Goal: Task Accomplishment & Management: Use online tool/utility

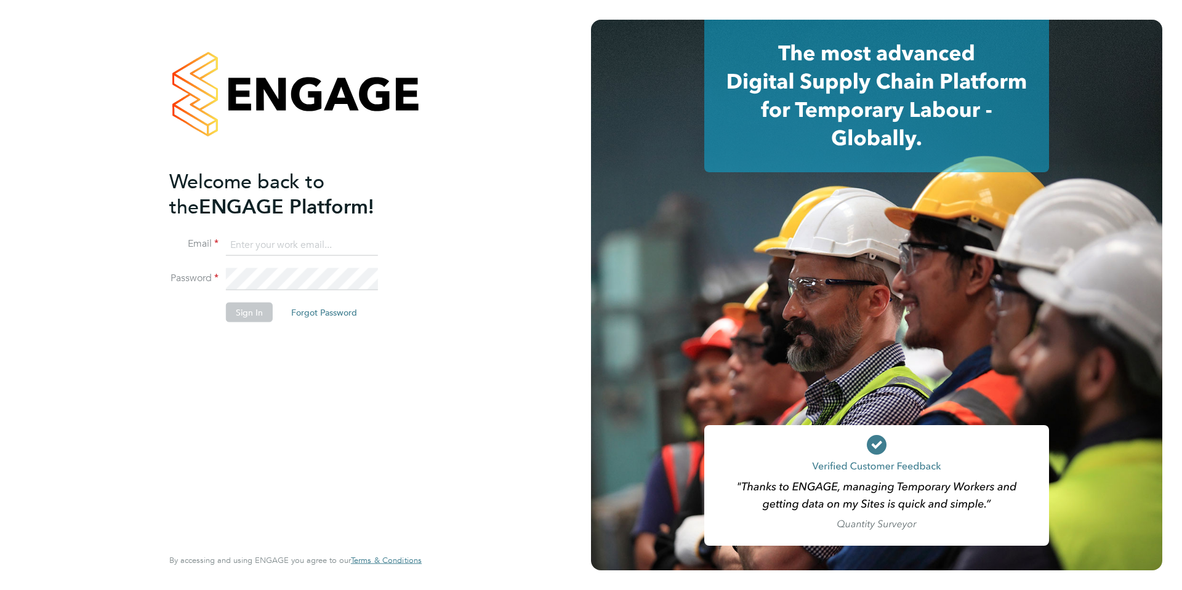
type input "simon.moxley@uk.g4s.com"
click at [259, 318] on button "Sign In" at bounding box center [249, 313] width 47 height 20
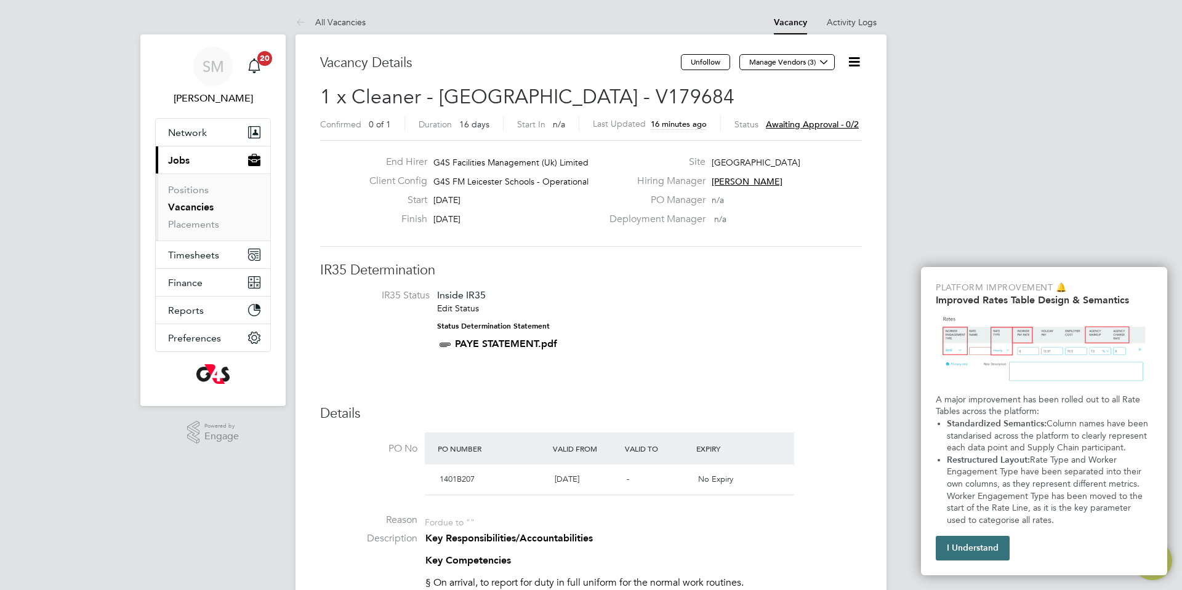
click at [992, 548] on button "I Understand" at bounding box center [973, 548] width 74 height 25
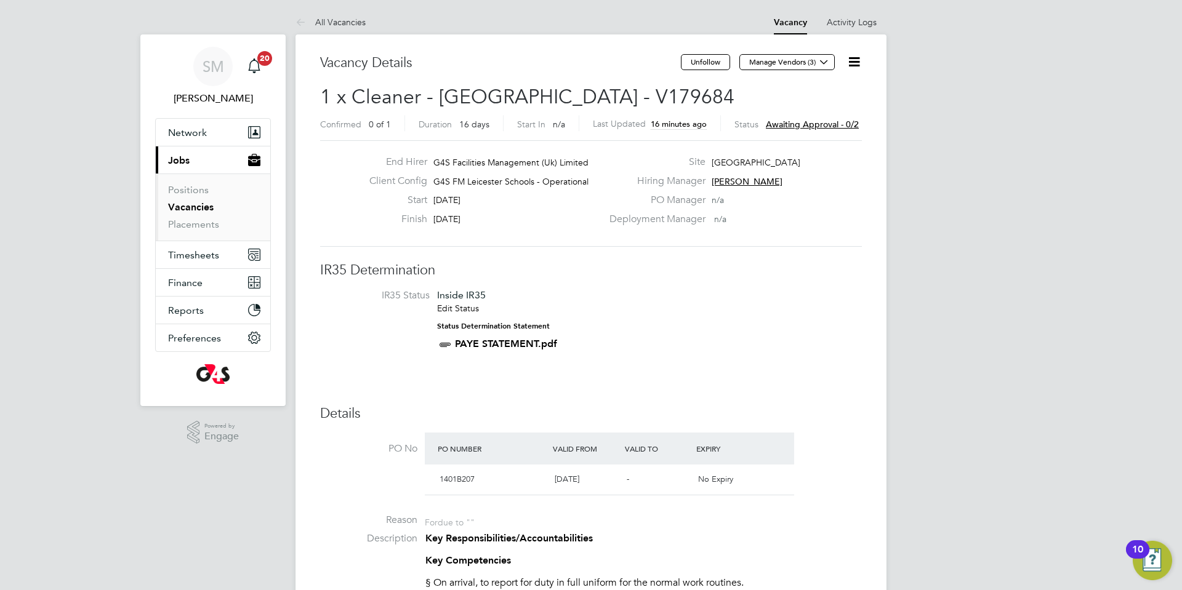
click at [854, 61] on icon at bounding box center [853, 61] width 15 height 15
click at [801, 131] on li "Approve" at bounding box center [824, 132] width 71 height 17
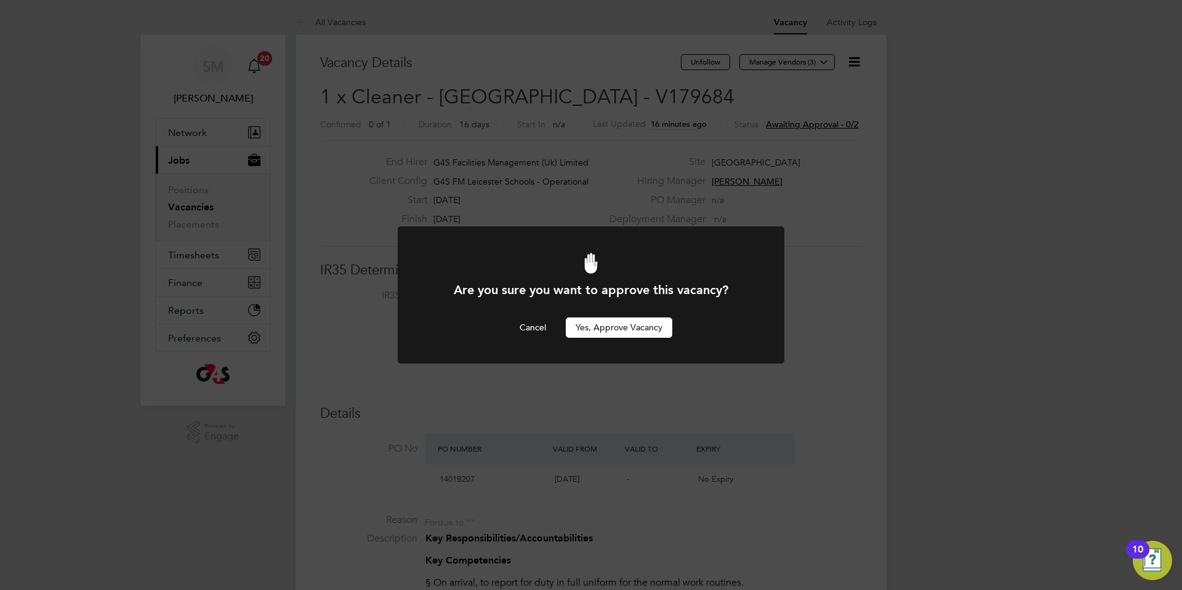
click at [632, 329] on button "Yes, Approve Vacancy" at bounding box center [619, 328] width 106 height 20
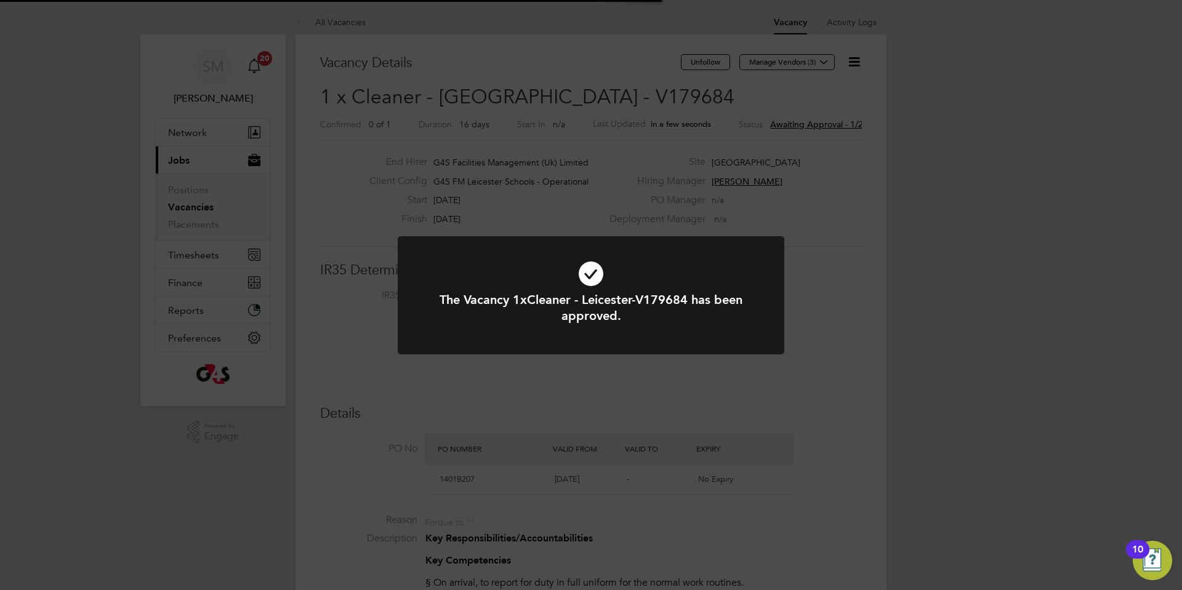
scroll to position [36, 86]
